Goal: Task Accomplishment & Management: Manage account settings

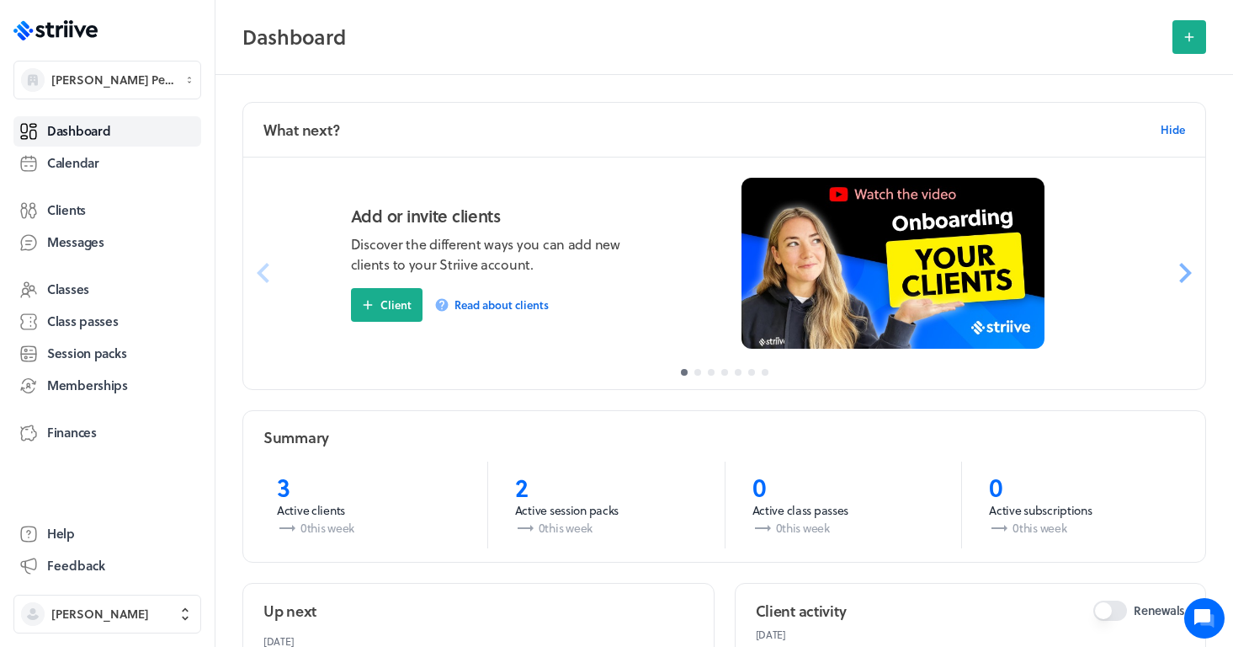
click at [129, 59] on div ".st0{fill:#006BFF;} .st1{fill:#0A121C;} .st2{fill:url(#SVGID_1_);} .st3{fill:ur…" at bounding box center [107, 323] width 215 height 647
click at [129, 78] on span "Michela Personal Training @Stable" at bounding box center [113, 80] width 124 height 17
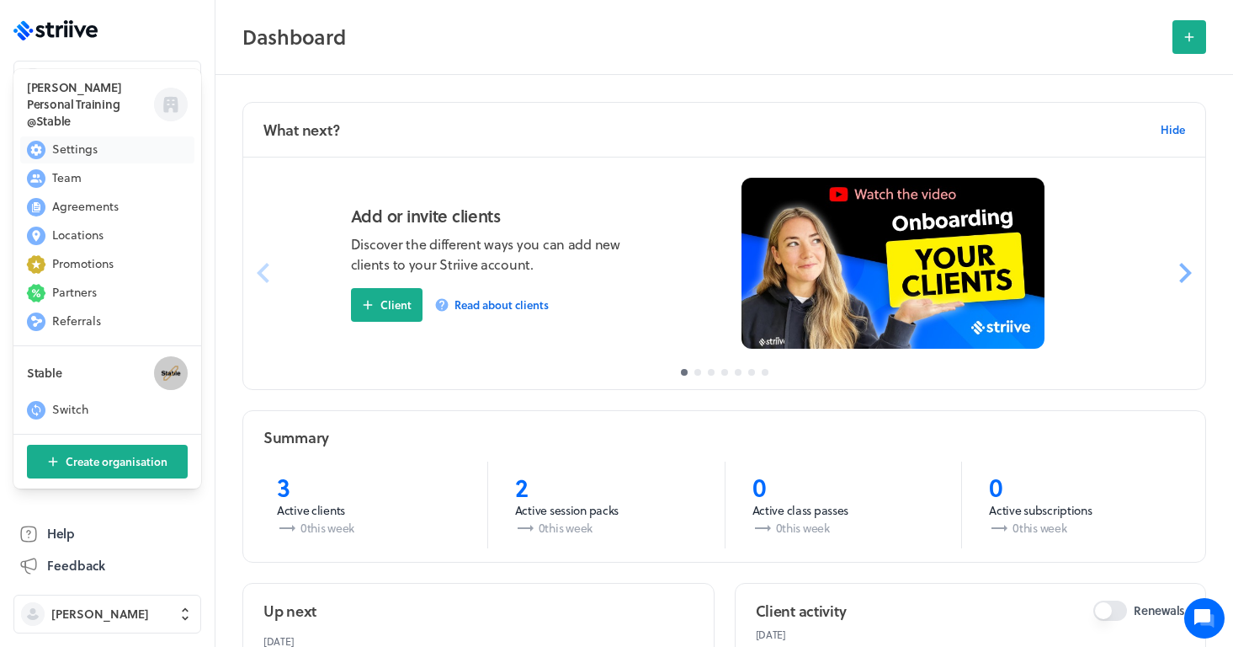
click at [100, 136] on button "Settings" at bounding box center [107, 149] width 174 height 27
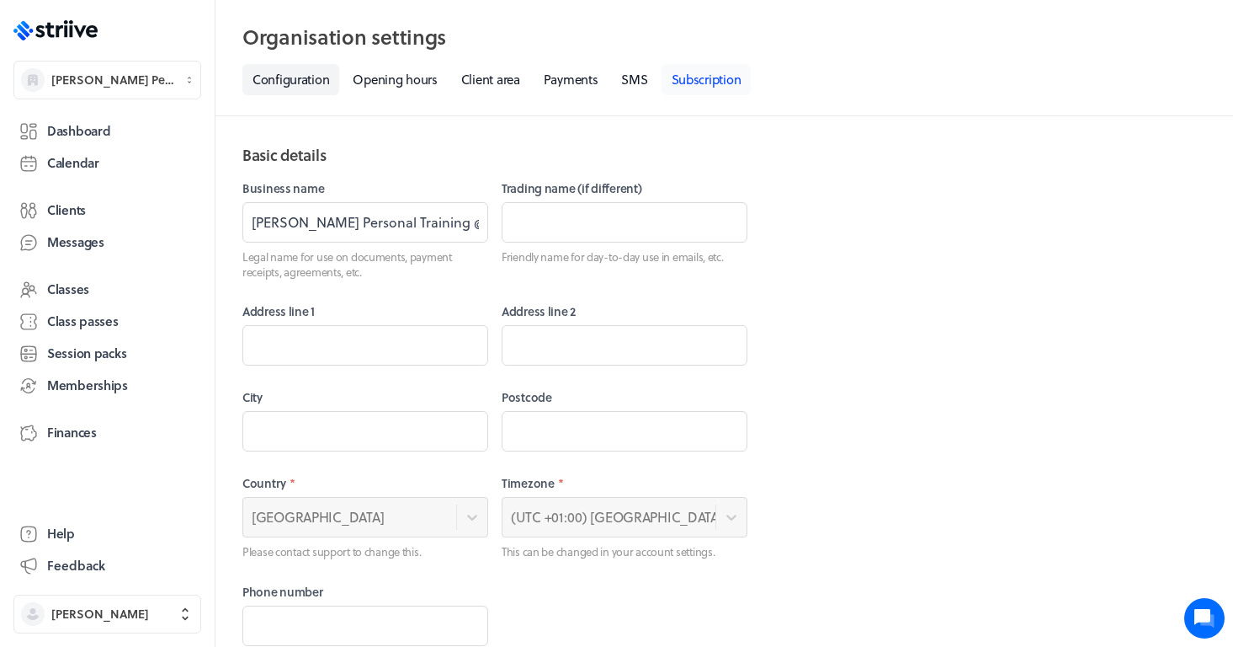
click at [701, 83] on link "Subscription" at bounding box center [707, 79] width 90 height 31
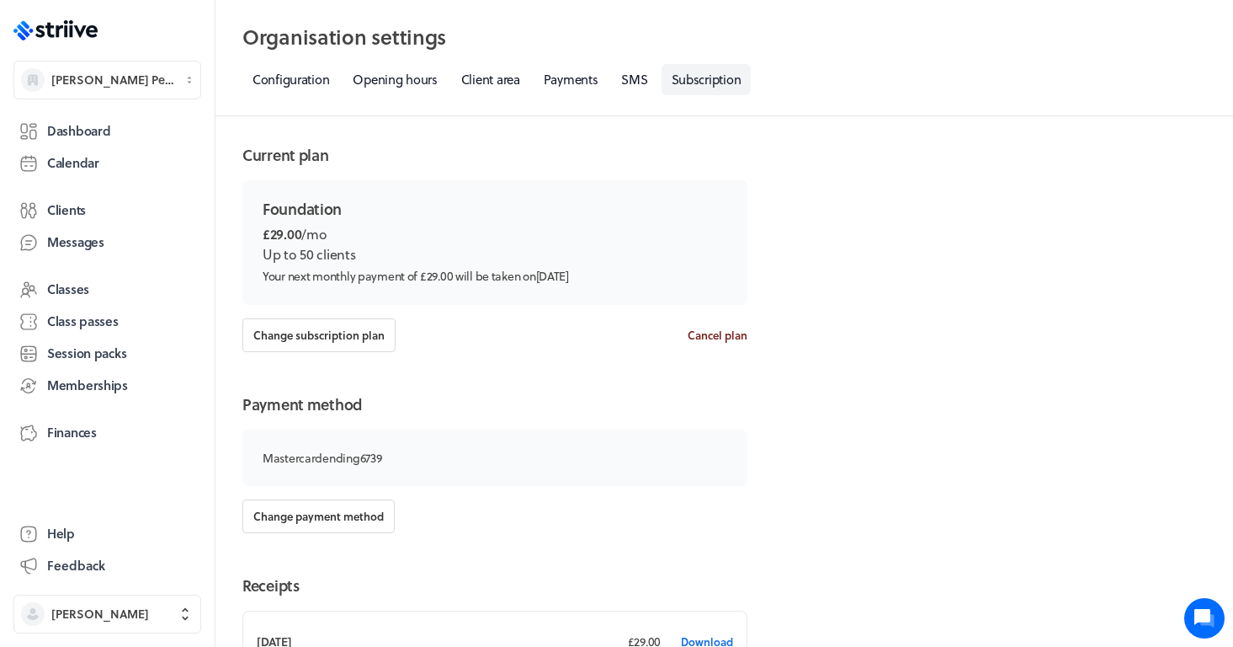
click at [713, 337] on span "Cancel plan" at bounding box center [718, 334] width 60 height 15
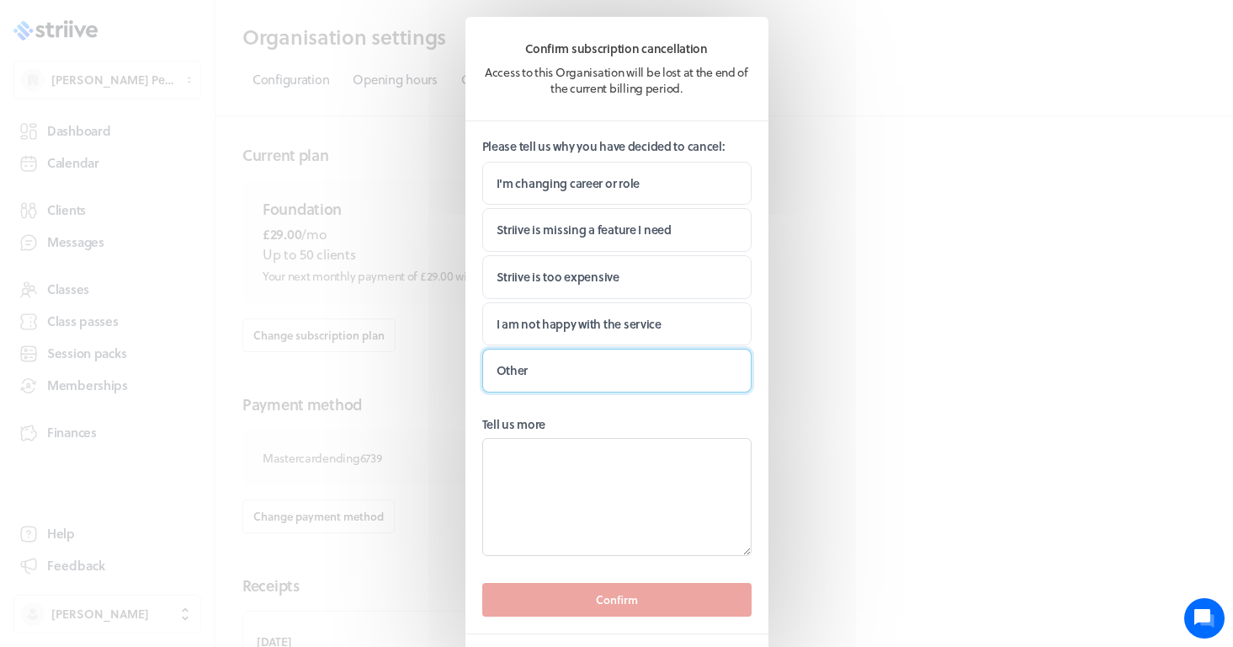
click at [603, 375] on label "Other" at bounding box center [616, 371] width 269 height 44
click at [0, 0] on input "Other" at bounding box center [0, 0] width 0 height 0
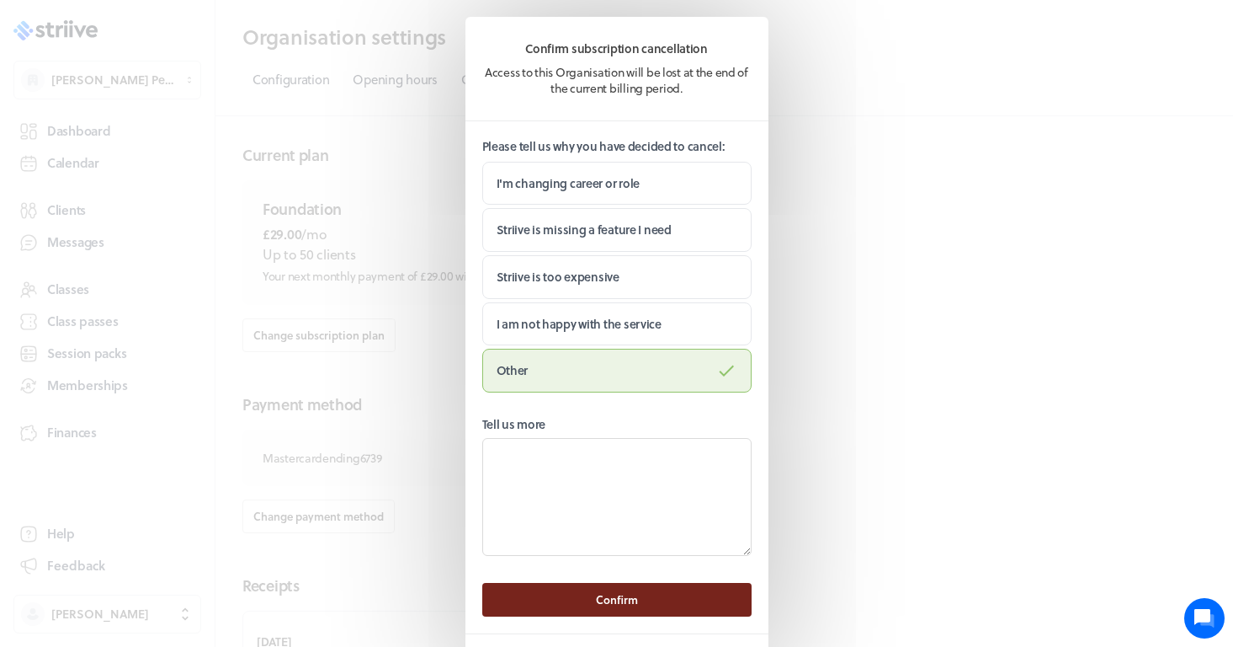
click at [622, 602] on span "Confirm" at bounding box center [617, 599] width 42 height 15
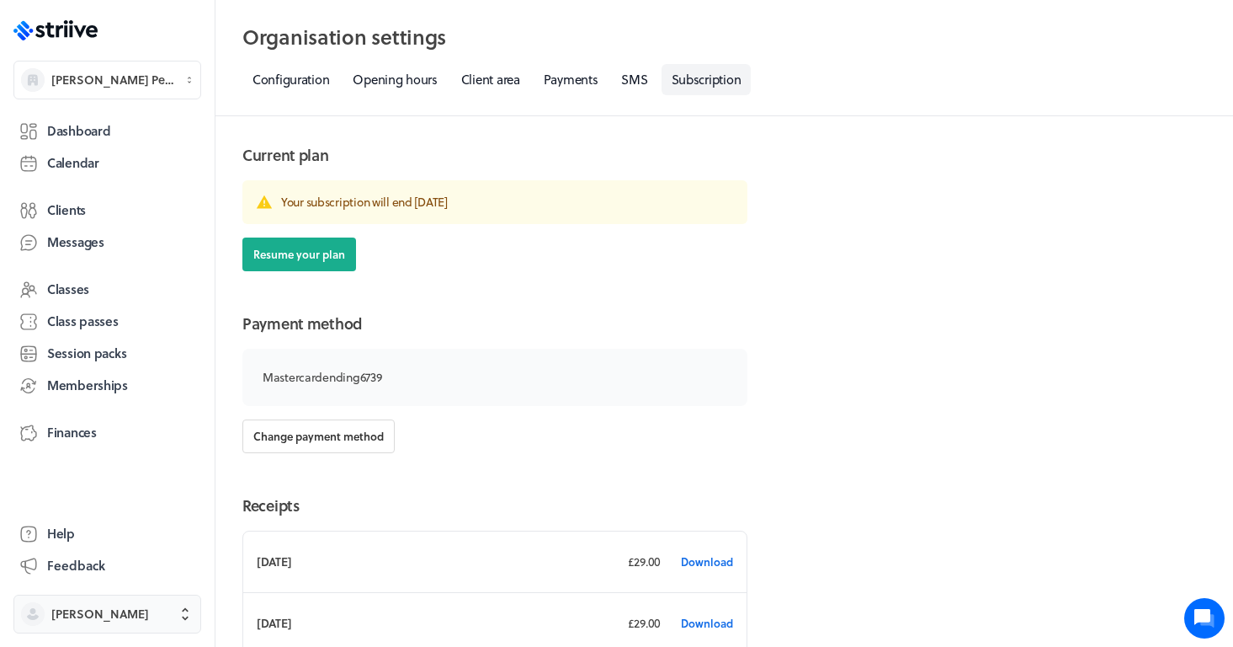
click at [107, 606] on span "Michela Garau" at bounding box center [100, 613] width 98 height 17
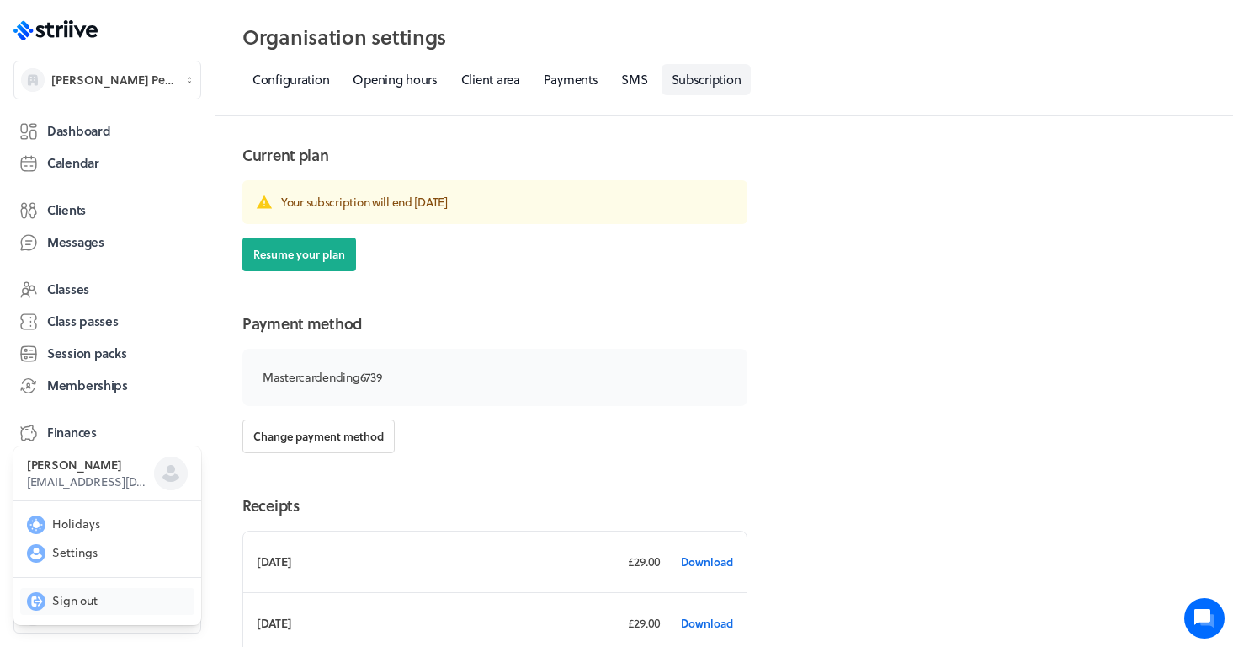
click at [82, 595] on span "Sign out" at bounding box center [74, 600] width 45 height 17
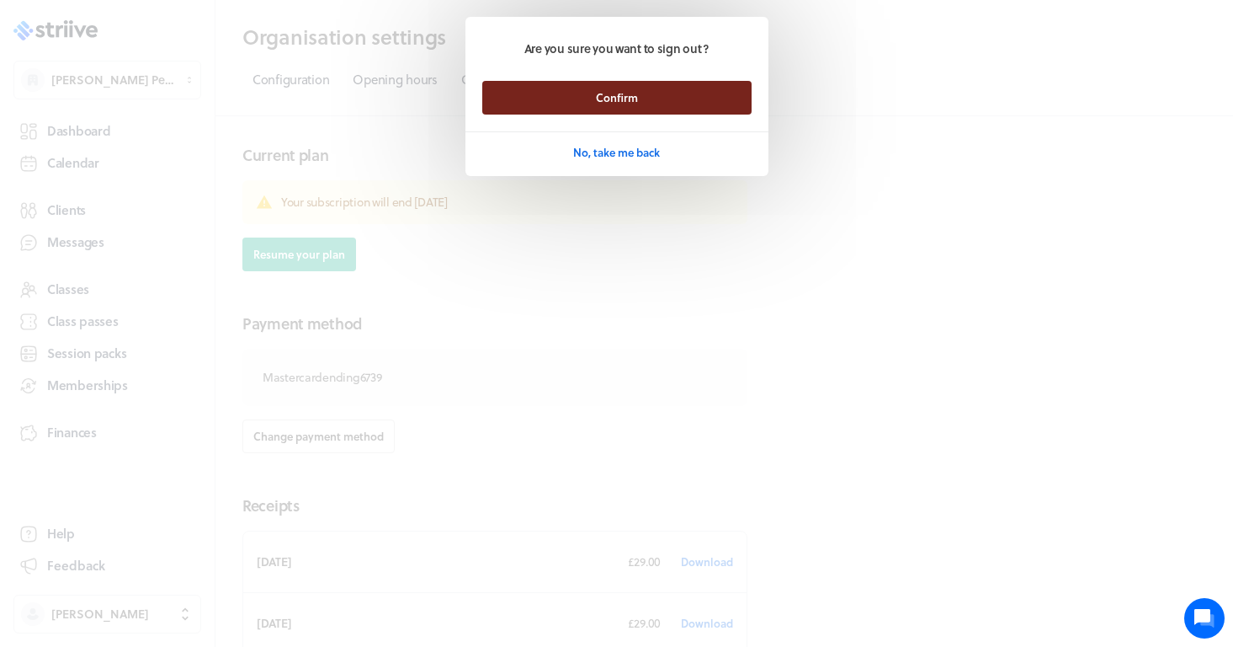
click at [652, 104] on button "Confirm" at bounding box center [616, 98] width 269 height 34
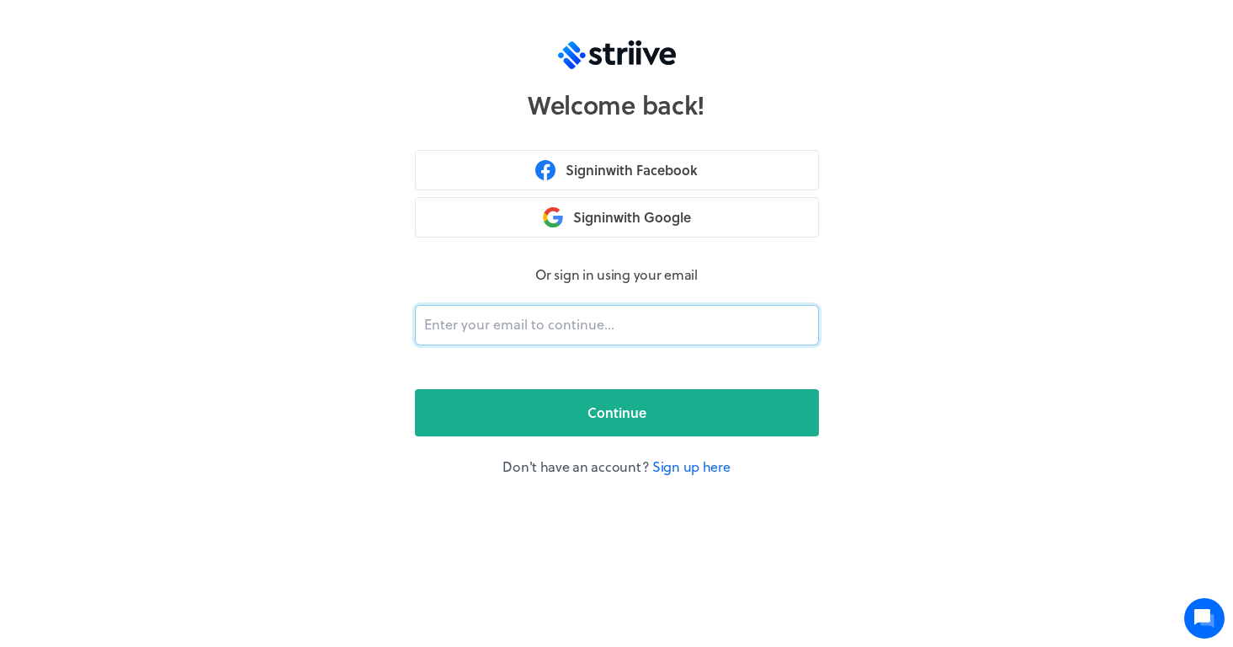
click at [522, 335] on input "email" at bounding box center [617, 325] width 404 height 40
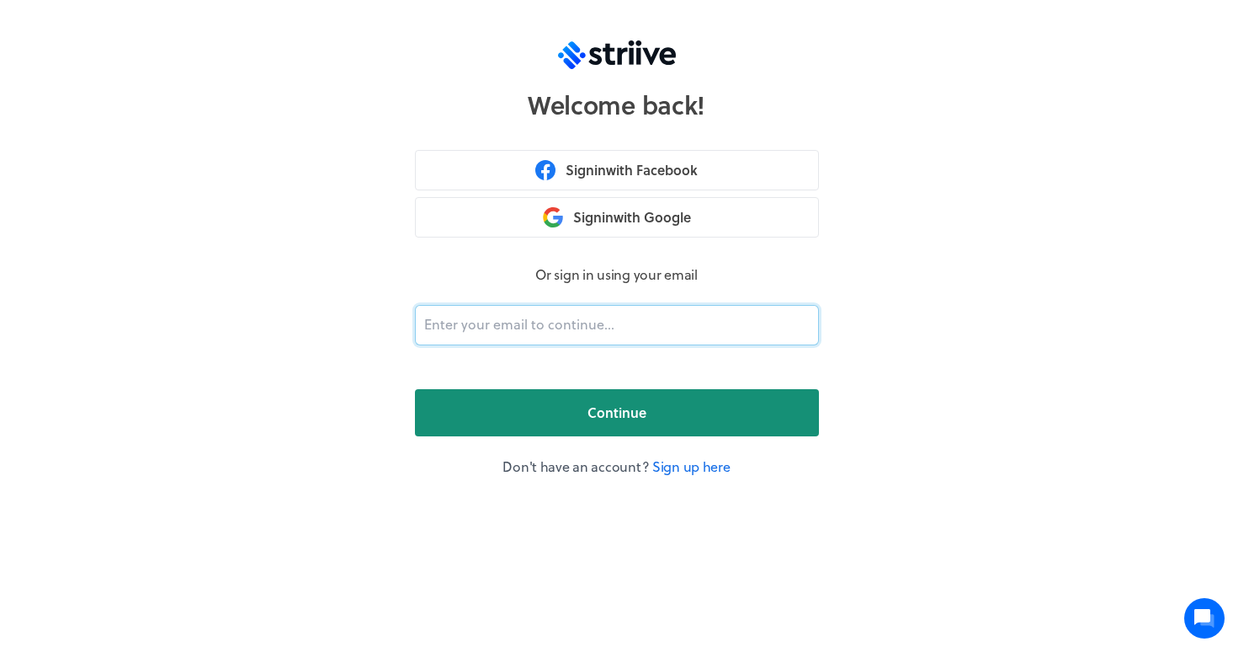
type input "[EMAIL_ADDRESS][DOMAIN_NAME]"
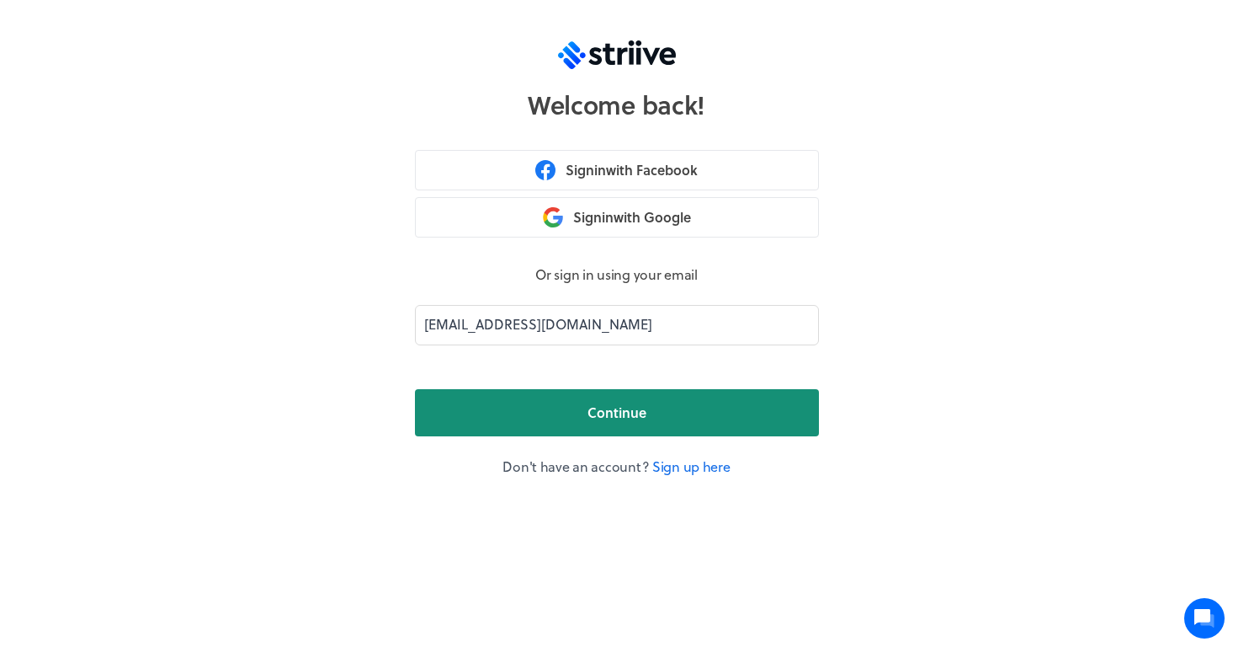
click at [544, 407] on button "Continue" at bounding box center [617, 412] width 404 height 47
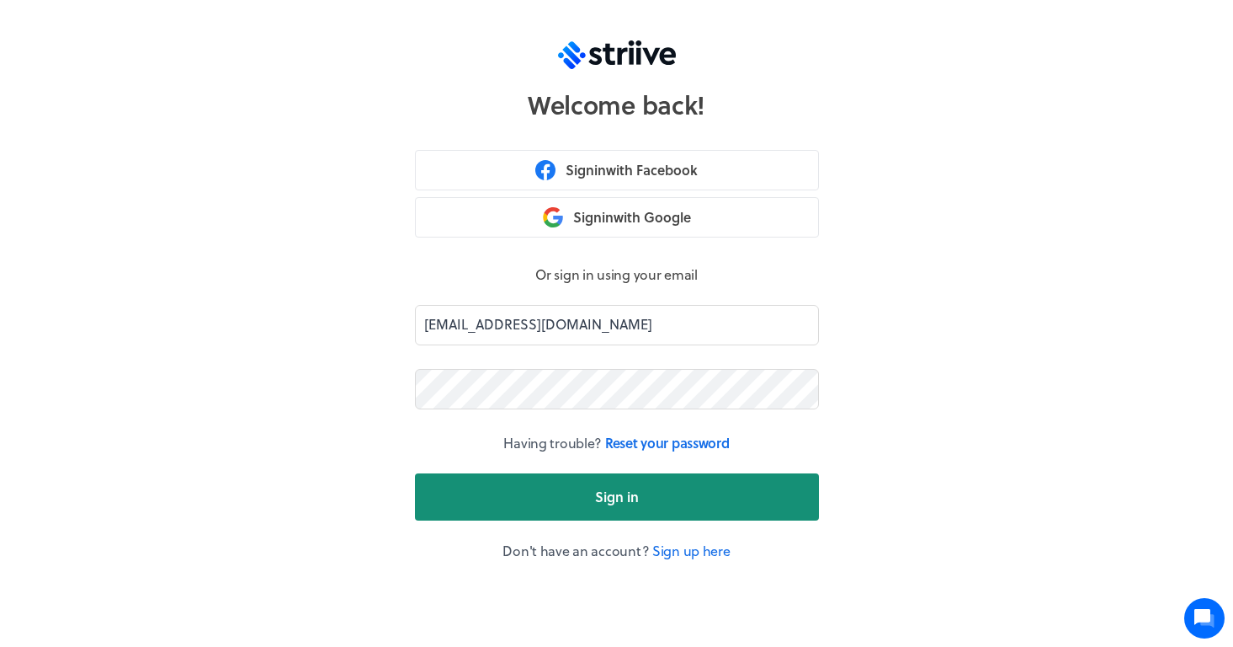
click at [551, 503] on button "Sign in" at bounding box center [617, 496] width 404 height 47
